Goal: Navigation & Orientation: Go to known website

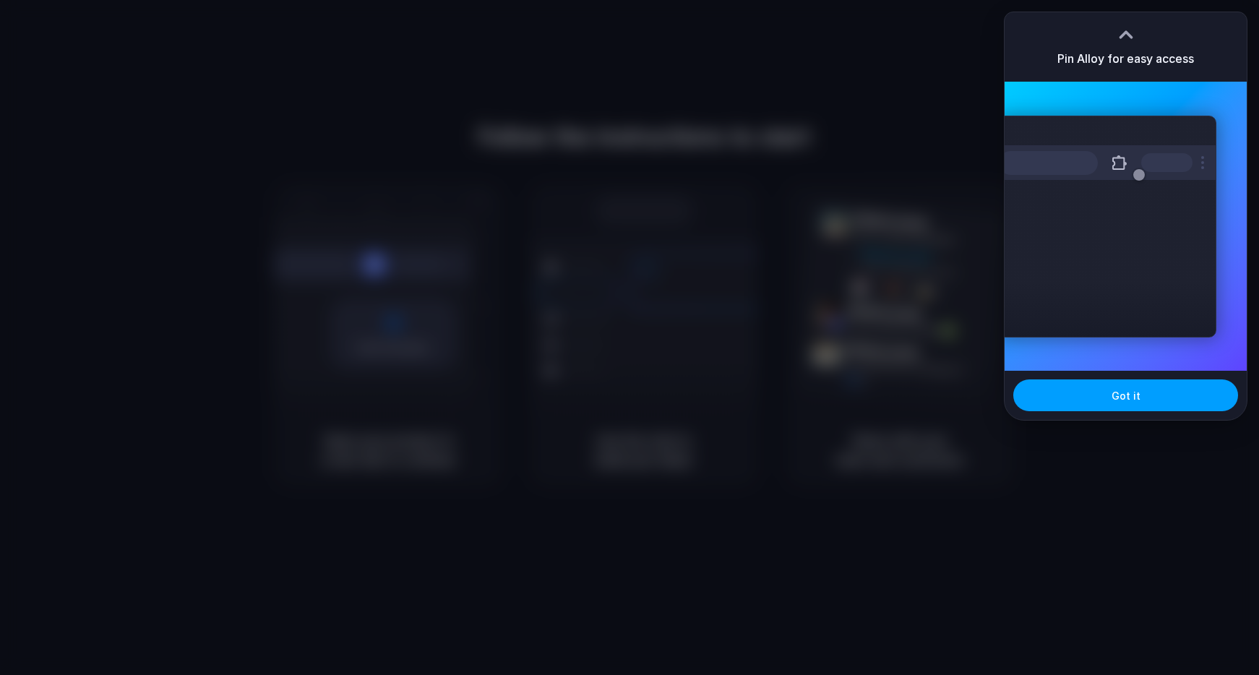
click at [1112, 397] on span "Got it" at bounding box center [1125, 395] width 29 height 15
